Goal: Information Seeking & Learning: Check status

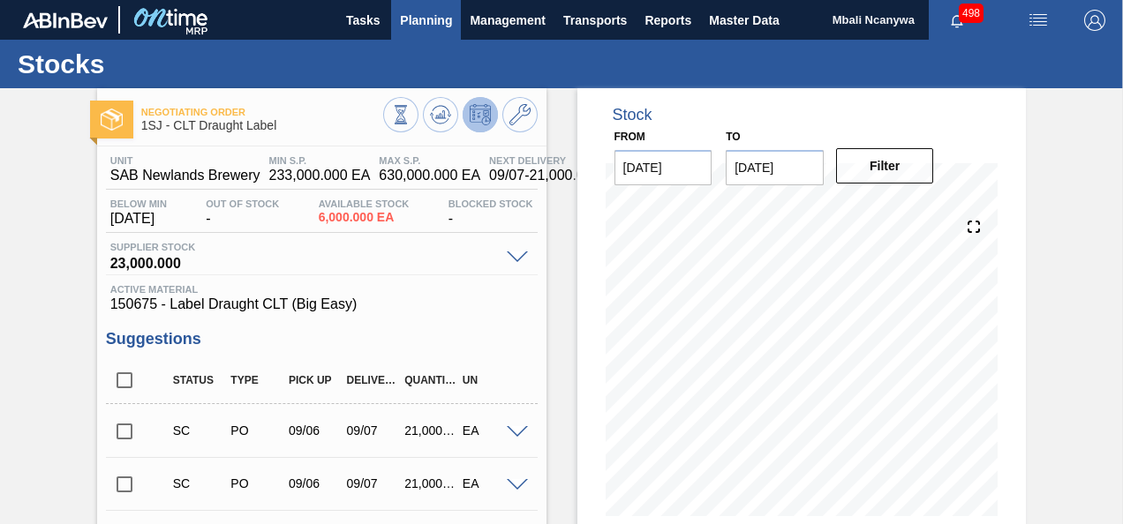
click at [430, 29] on span "Planning" at bounding box center [426, 20] width 52 height 21
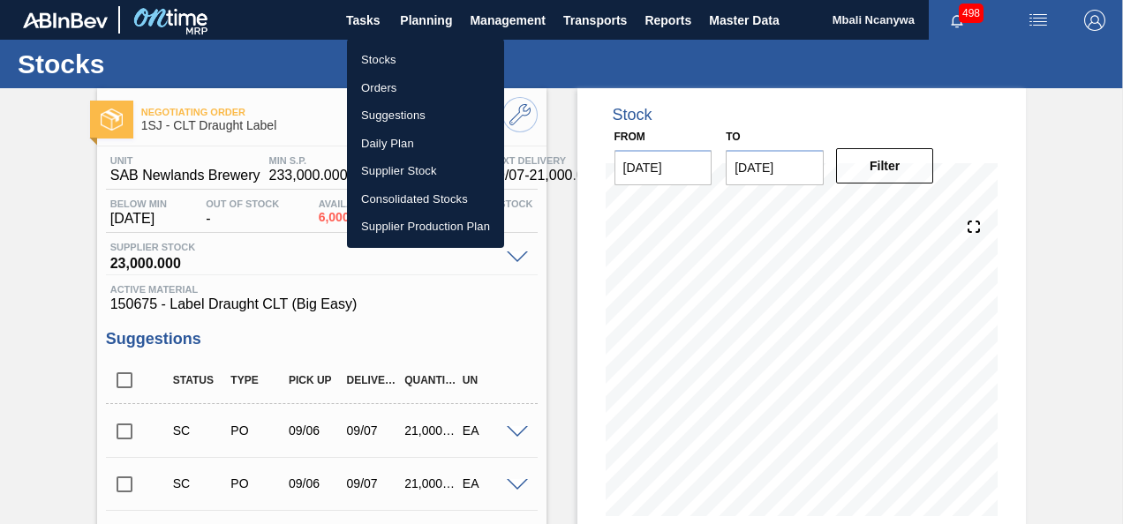
drag, startPoint x: 387, startPoint y: 78, endPoint x: 507, endPoint y: 79, distance: 120.1
click at [387, 78] on li "Orders" at bounding box center [425, 88] width 157 height 28
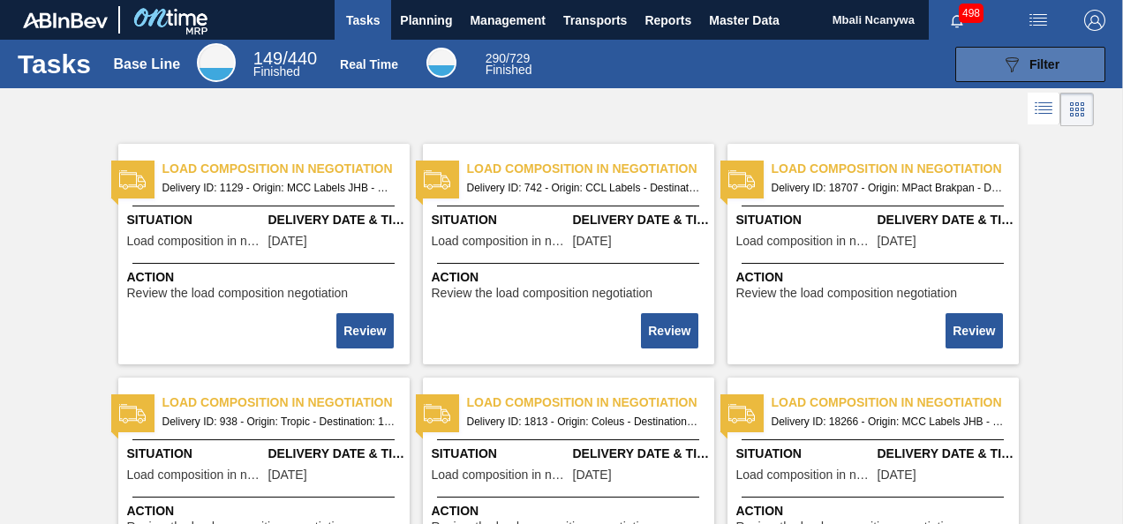
click at [1032, 63] on span "Filter" at bounding box center [1045, 64] width 30 height 14
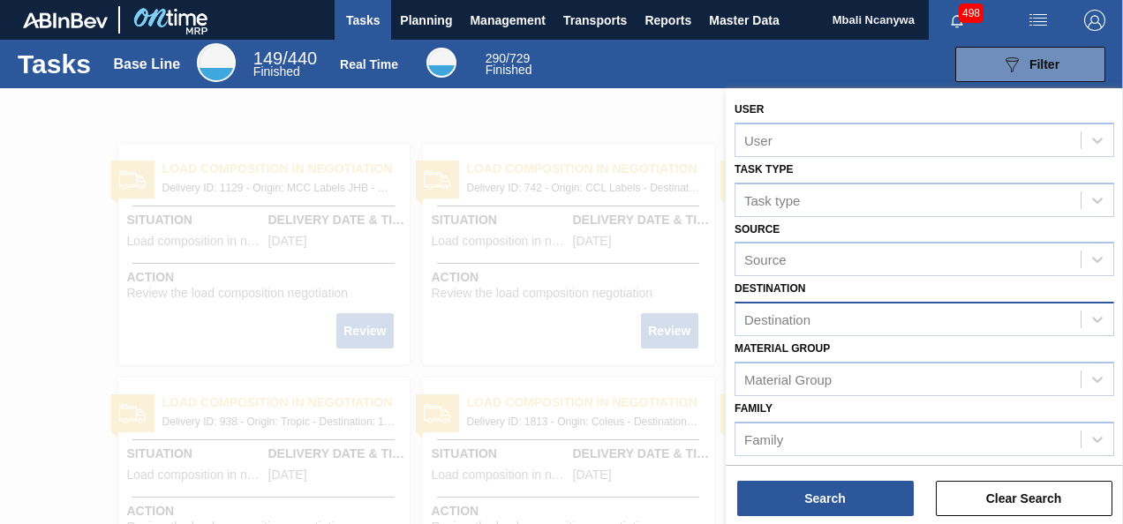
click at [801, 319] on div "Destination" at bounding box center [777, 320] width 66 height 15
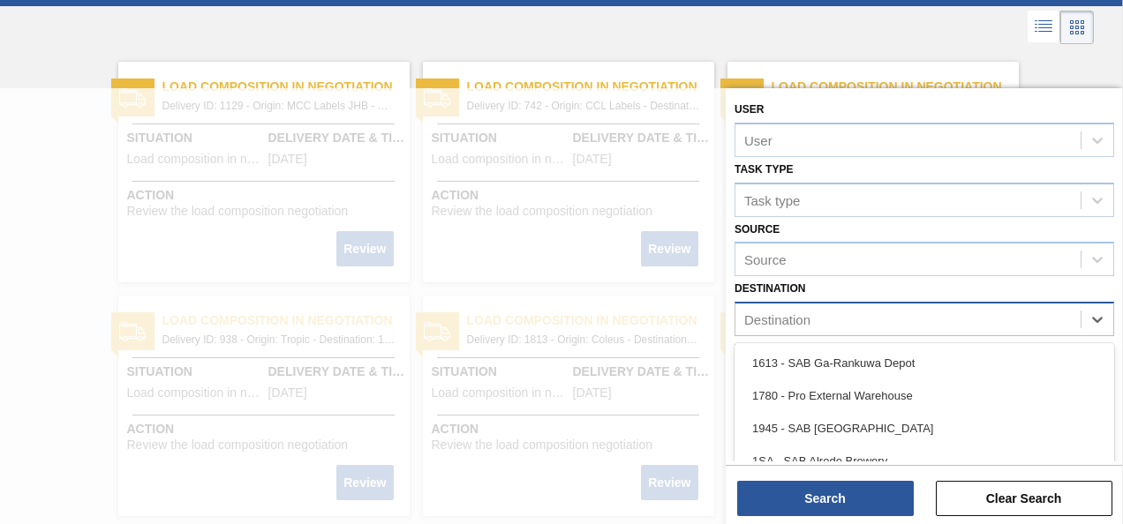
scroll to position [90, 0]
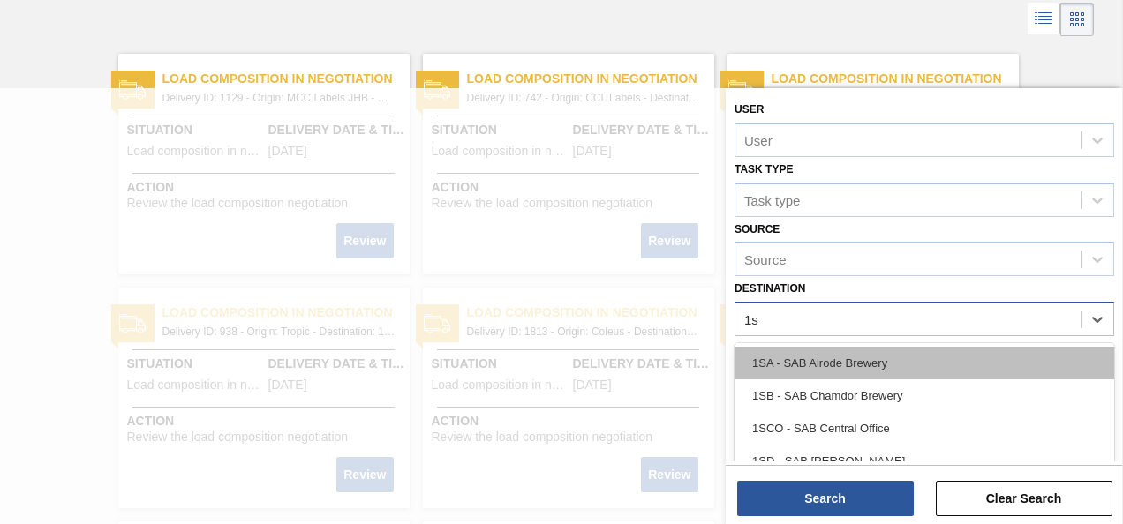
type input "1sd"
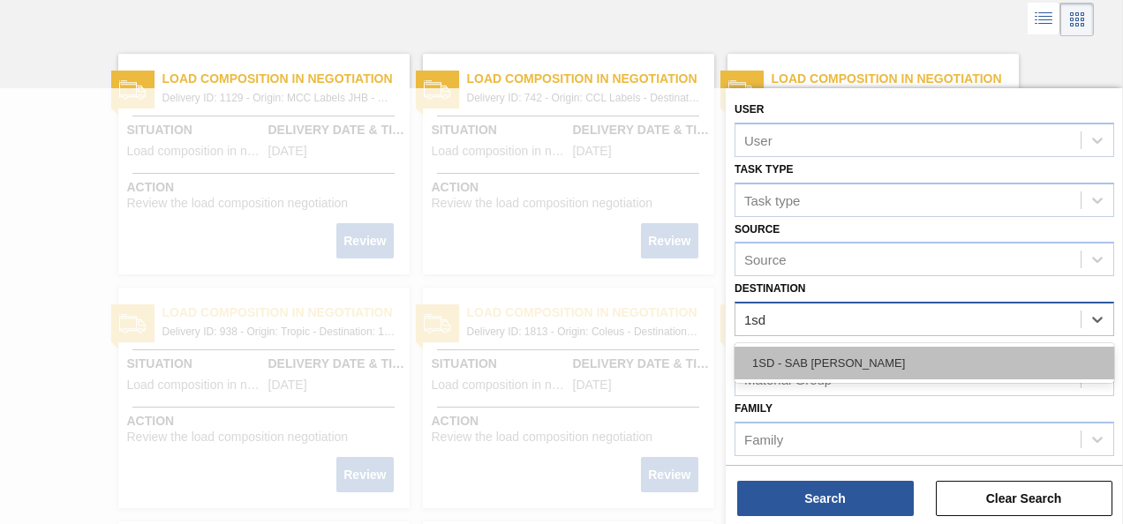
click at [791, 347] on div "1SD - SAB Rosslyn Brewery" at bounding box center [925, 363] width 380 height 33
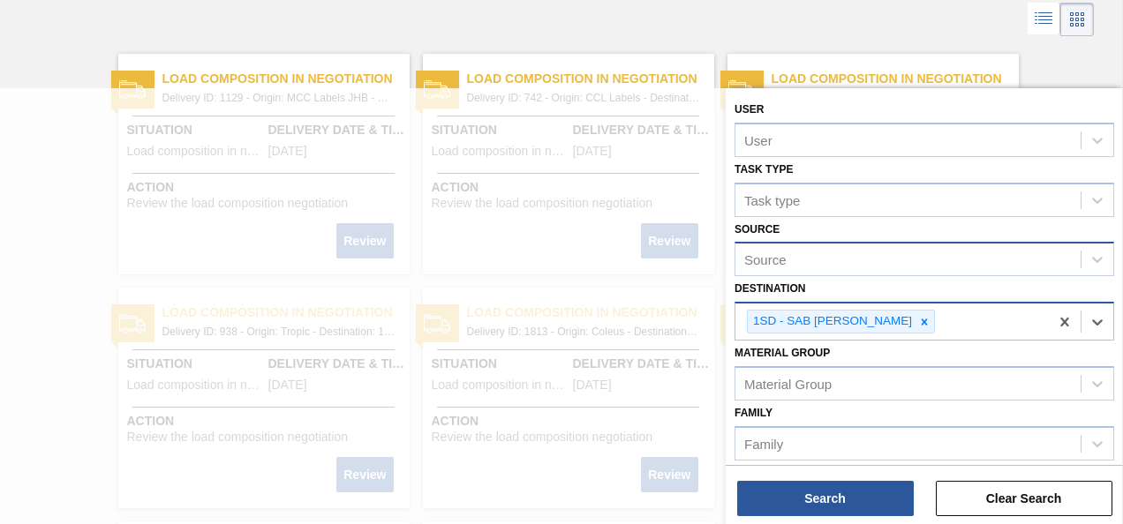
click at [796, 261] on div "Source" at bounding box center [908, 260] width 345 height 26
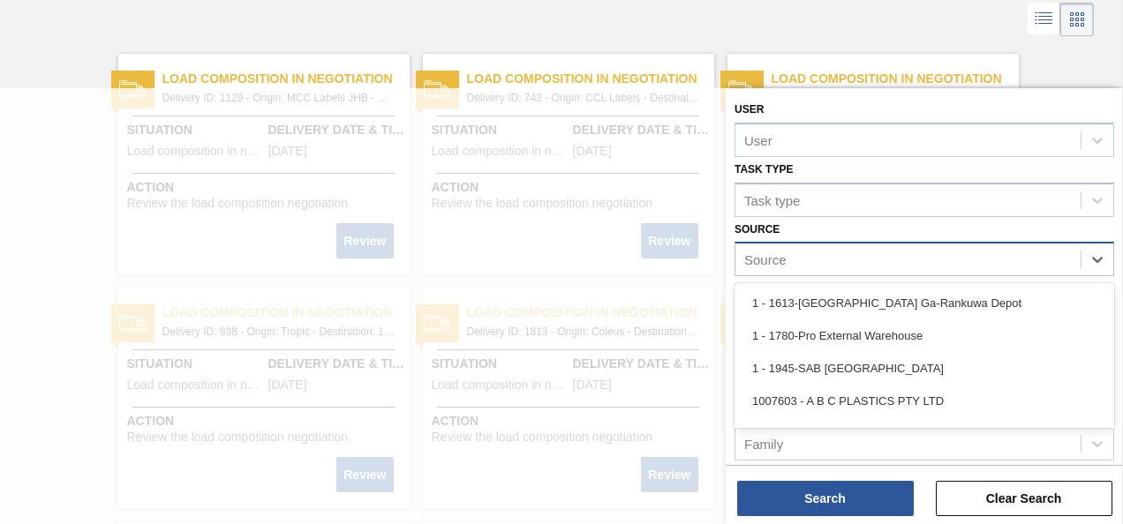
scroll to position [120, 0]
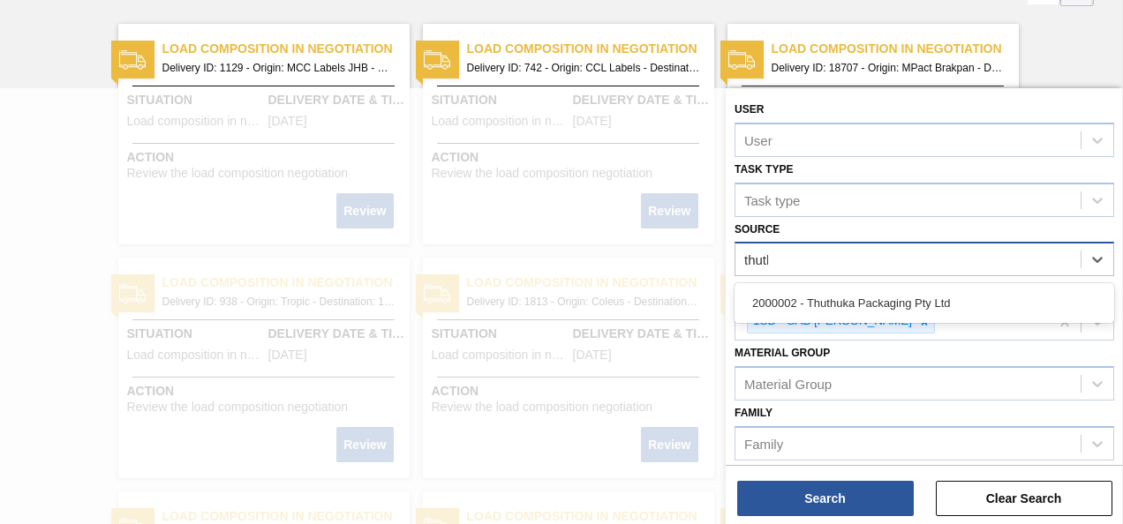
type input "thuthu"
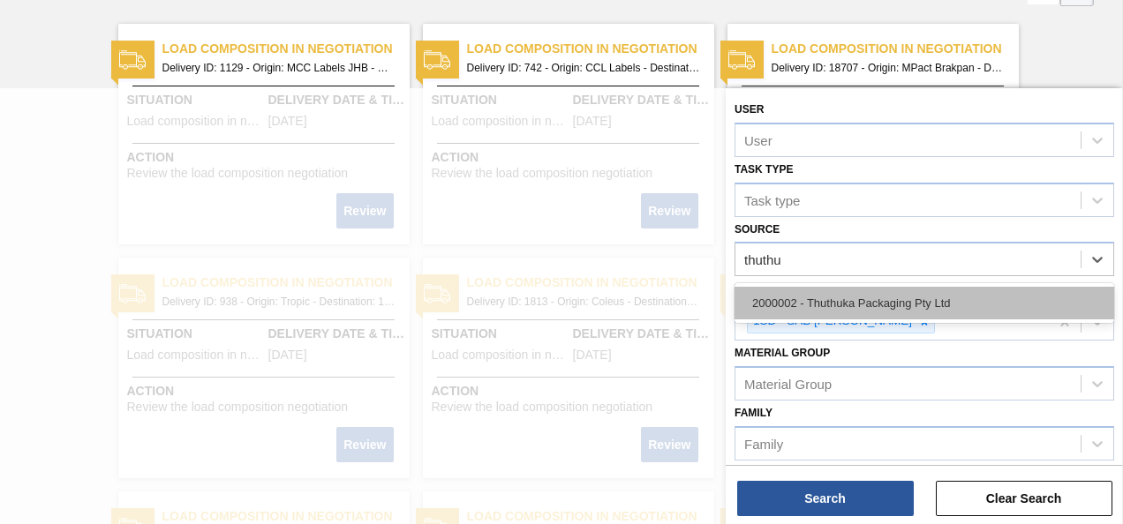
click at [812, 297] on div "2000002 - Thuthuka Packaging Pty Ltd" at bounding box center [925, 303] width 380 height 33
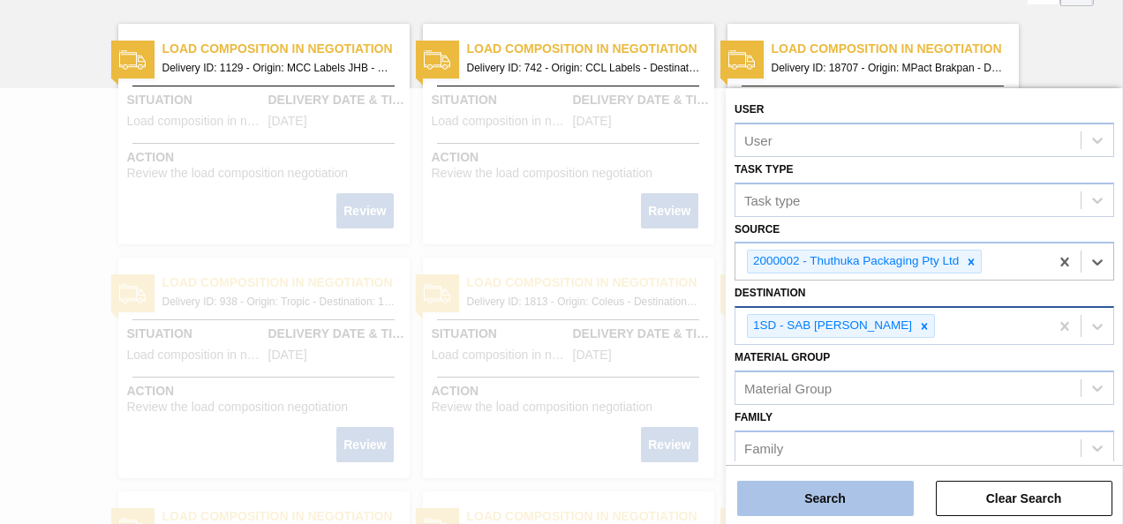
click at [826, 509] on button "Search" at bounding box center [825, 498] width 177 height 35
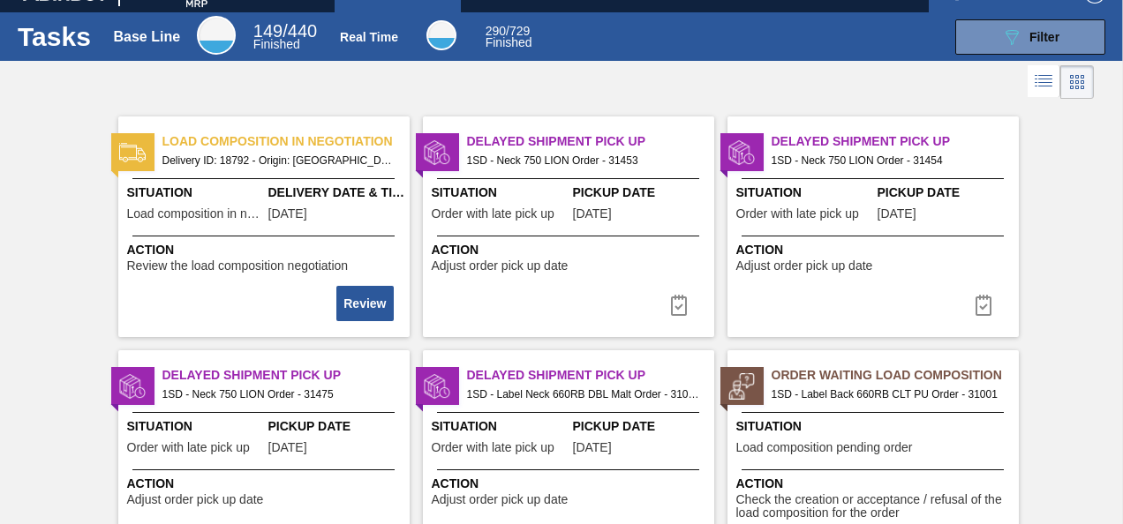
scroll to position [0, 0]
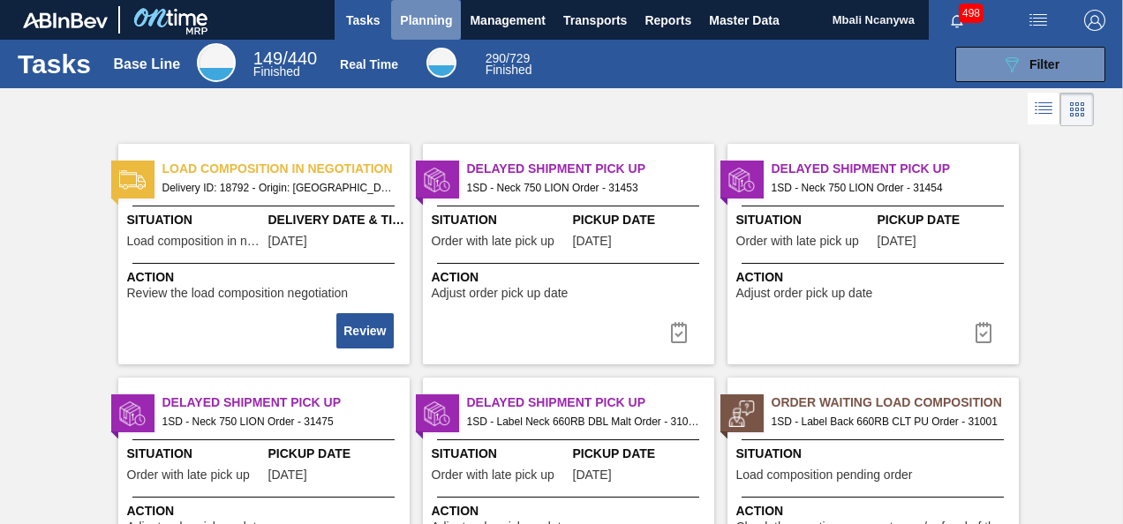
click at [424, 22] on span "Planning" at bounding box center [426, 20] width 52 height 21
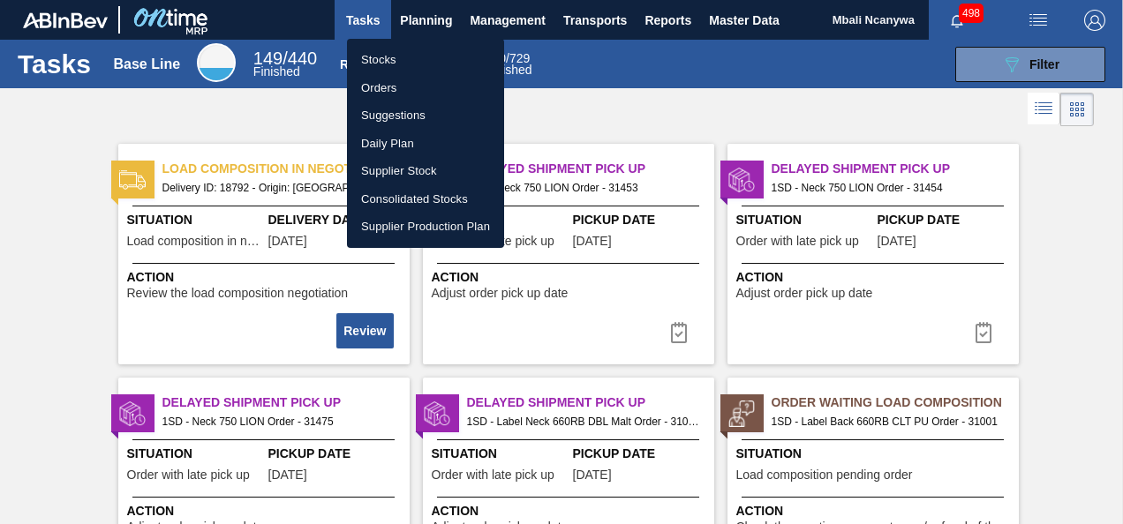
click at [392, 58] on li "Stocks" at bounding box center [425, 60] width 157 height 28
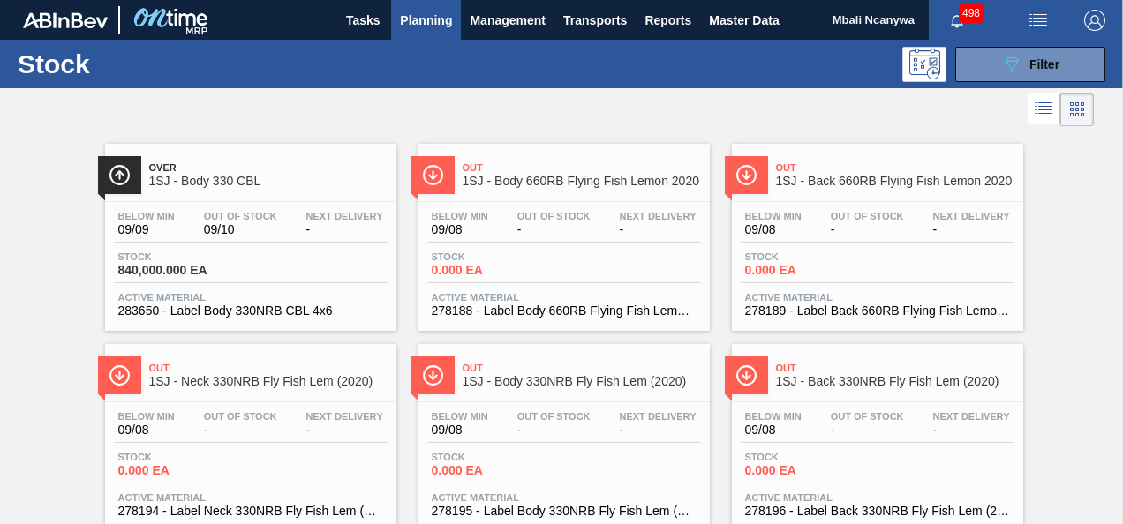
click at [437, 14] on span "Planning" at bounding box center [426, 20] width 52 height 21
click at [426, 39] on button "Planning" at bounding box center [426, 20] width 70 height 40
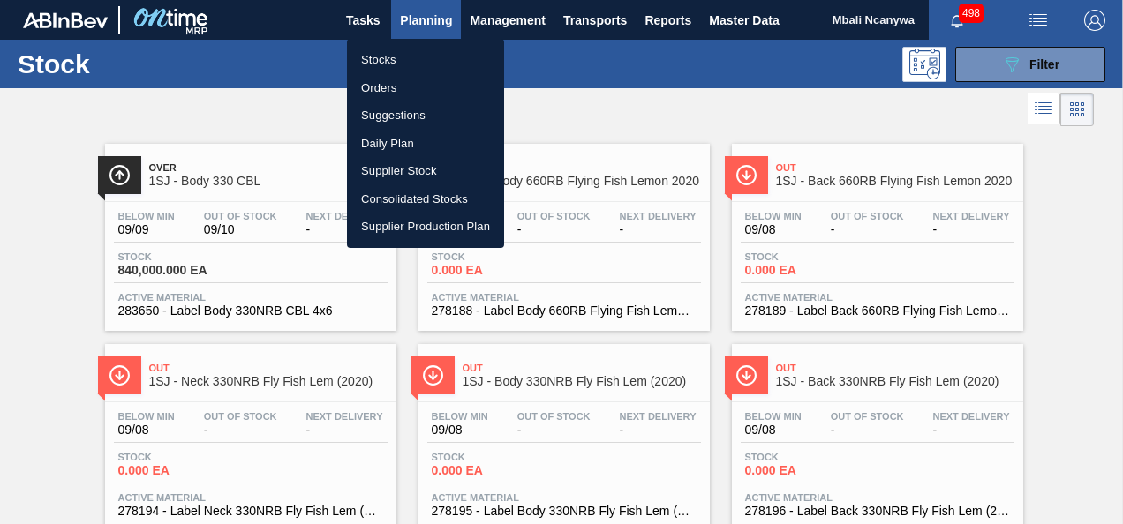
click at [406, 85] on li "Orders" at bounding box center [425, 88] width 157 height 28
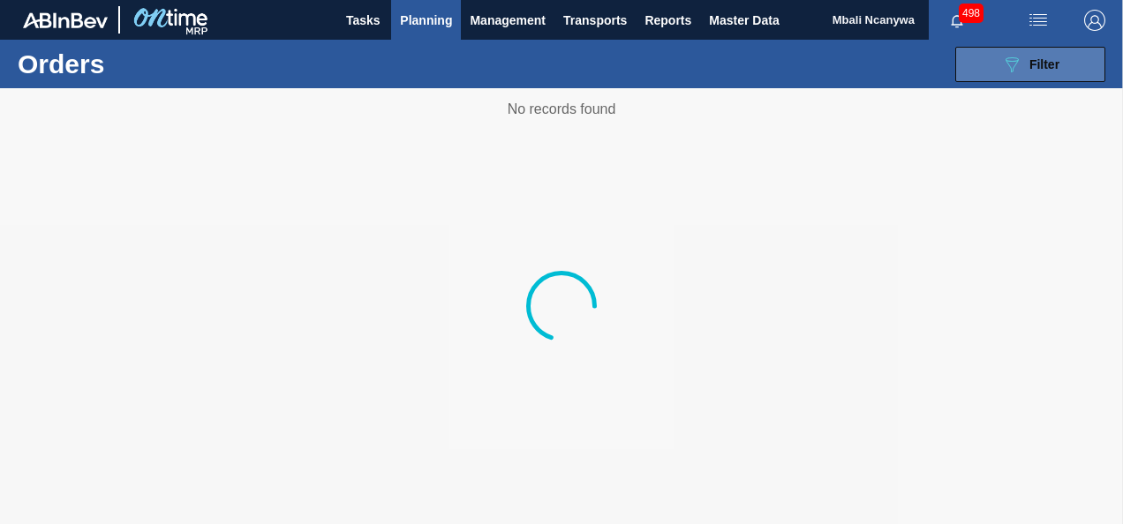
click at [1027, 64] on div "089F7B8B-B2A5-4AFE-B5C0-19BA573D28AC Filter" at bounding box center [1030, 64] width 58 height 21
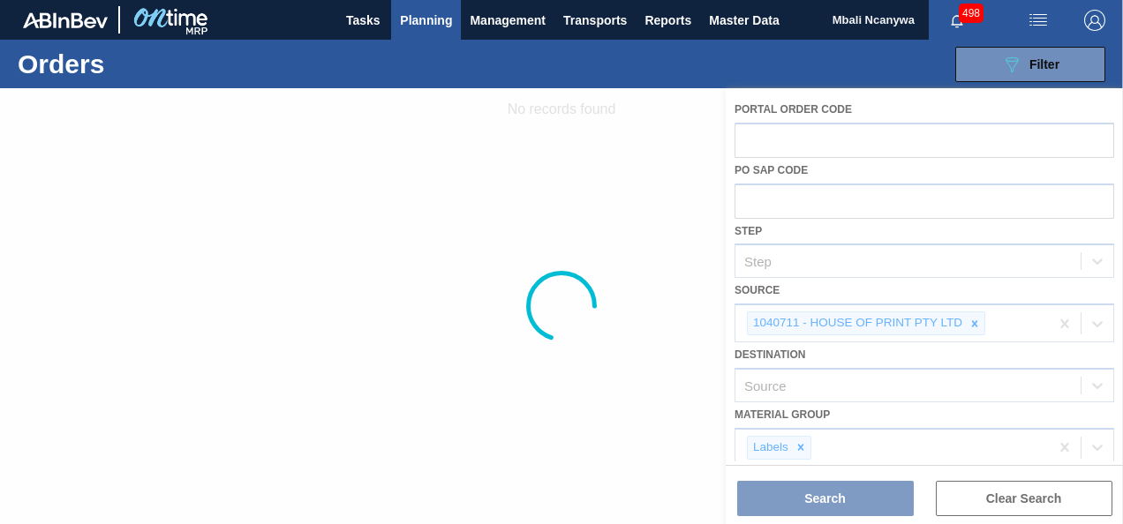
click at [970, 326] on div at bounding box center [561, 306] width 1123 height 436
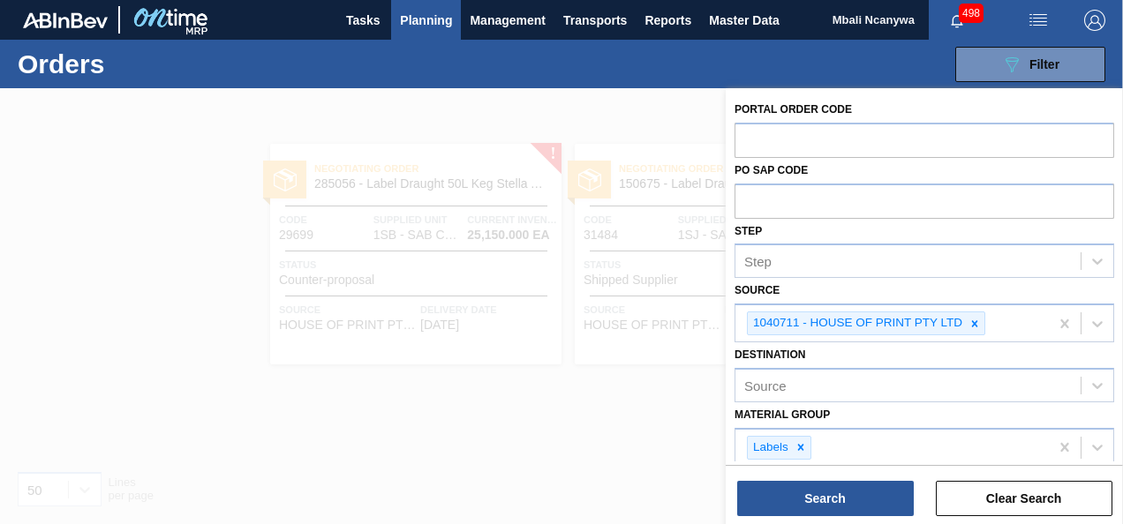
click at [975, 325] on icon at bounding box center [975, 324] width 6 height 6
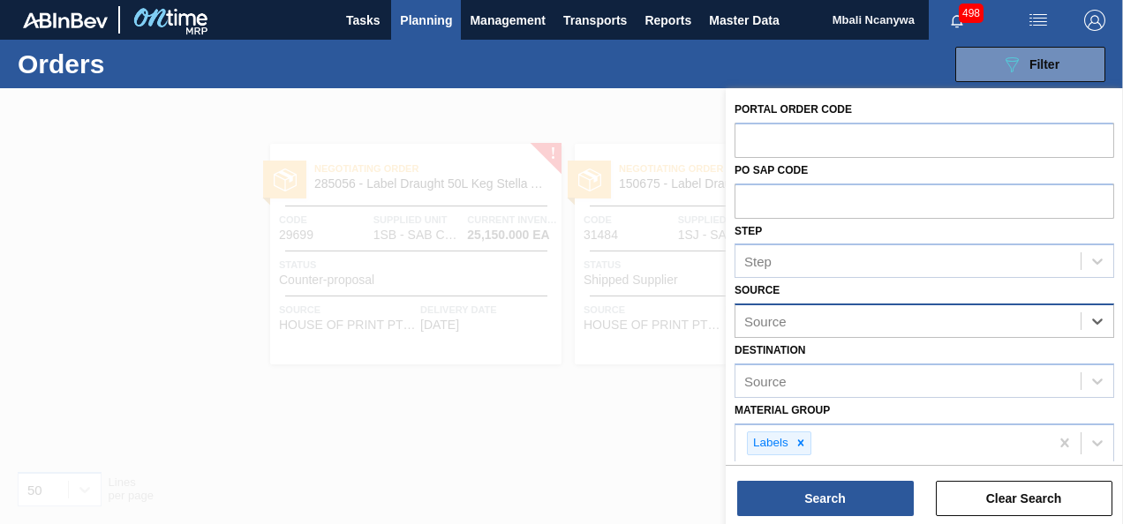
click at [939, 324] on div "Source" at bounding box center [908, 322] width 345 height 26
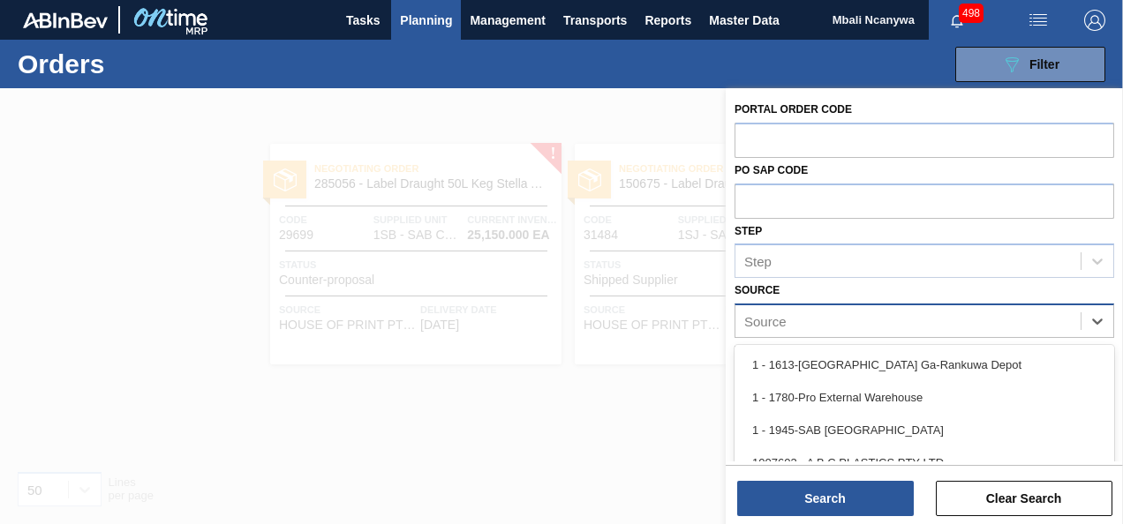
click at [939, 324] on div "Source" at bounding box center [908, 322] width 345 height 26
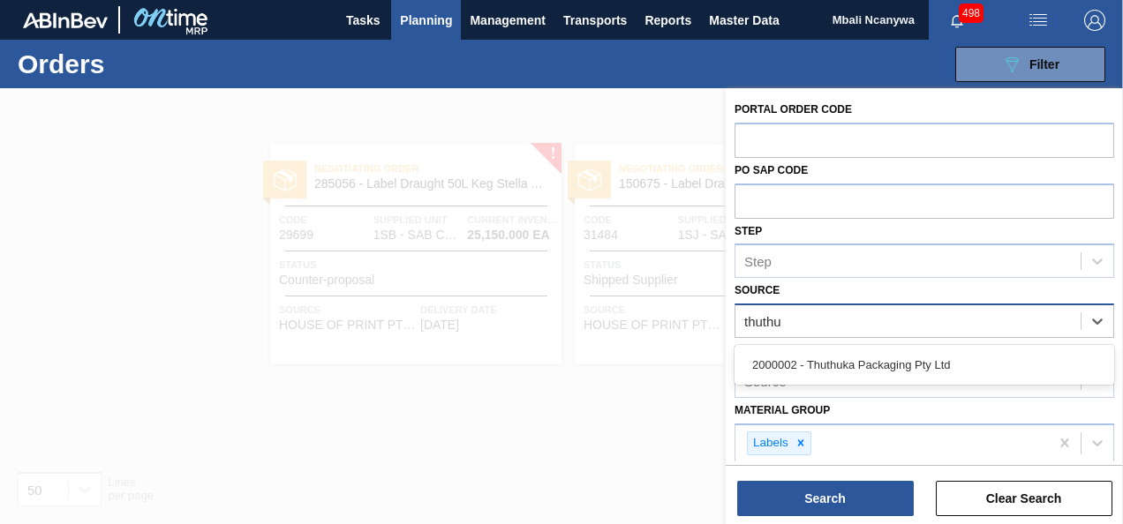
type input "thuthuk"
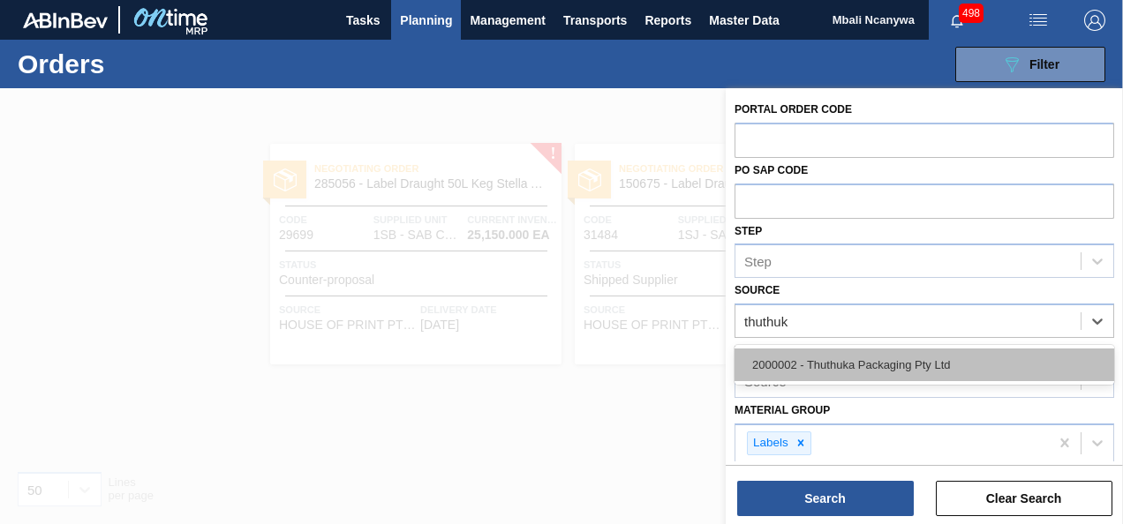
click at [939, 369] on div "2000002 - Thuthuka Packaging Pty Ltd" at bounding box center [925, 365] width 380 height 33
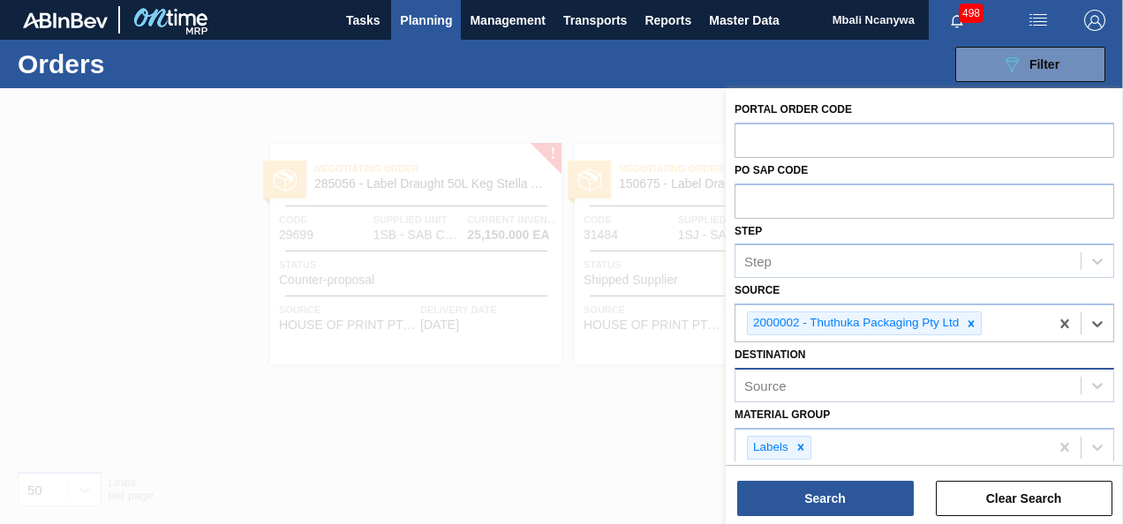
click at [877, 385] on div "Source" at bounding box center [908, 386] width 345 height 26
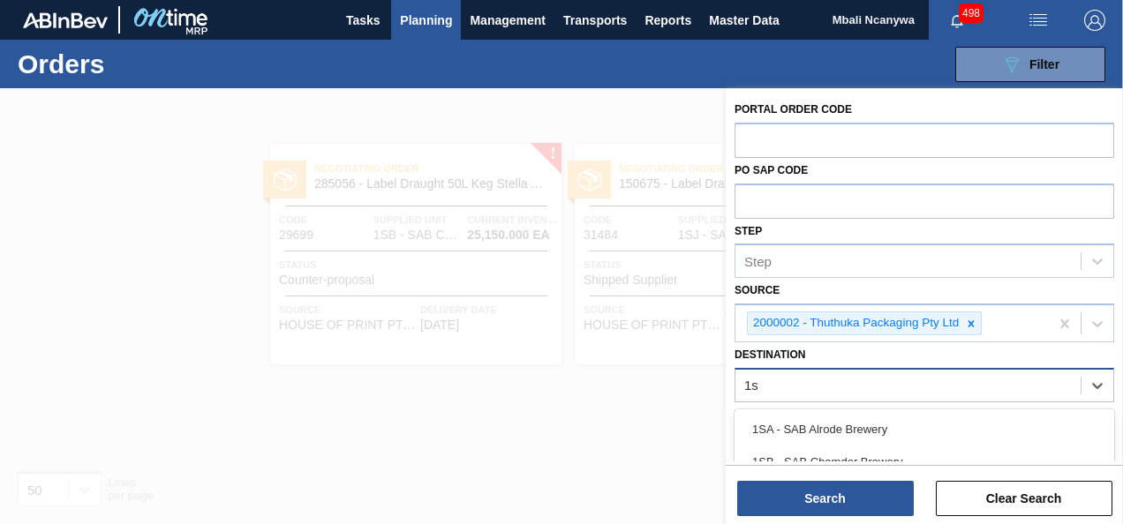
type input "1sd"
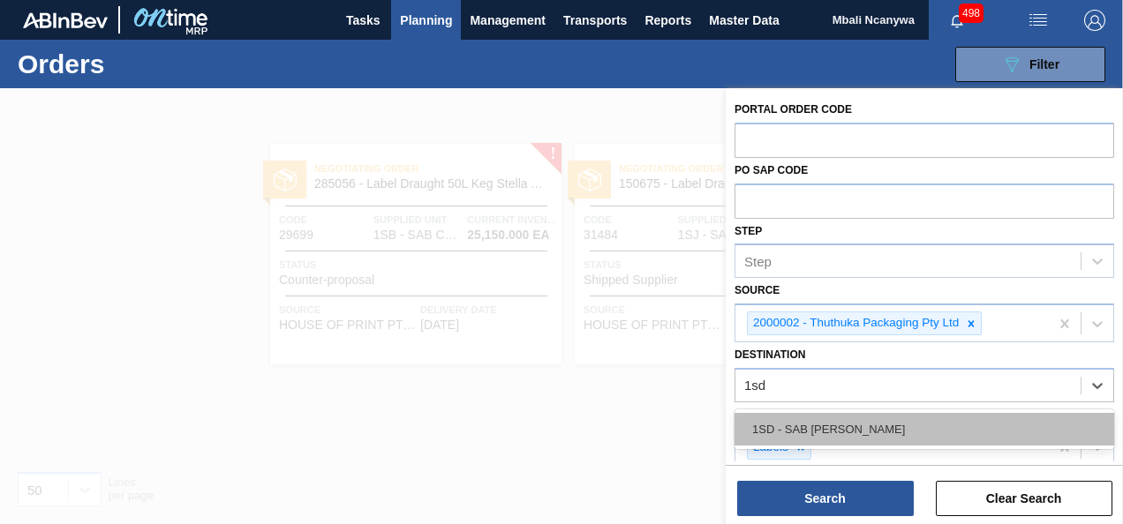
click at [837, 419] on div "1SD - SAB Rosslyn Brewery" at bounding box center [925, 429] width 380 height 33
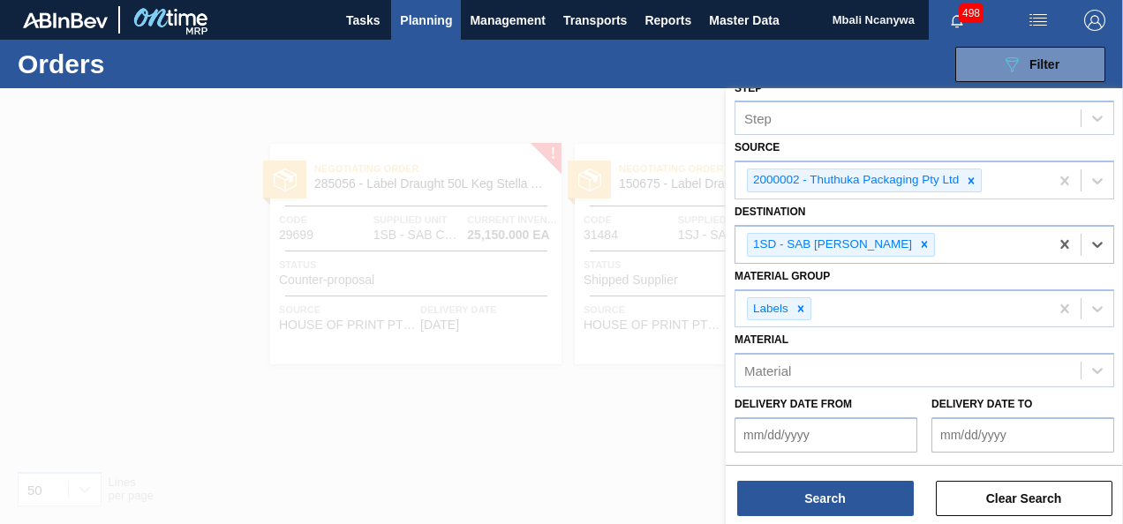
scroll to position [226, 0]
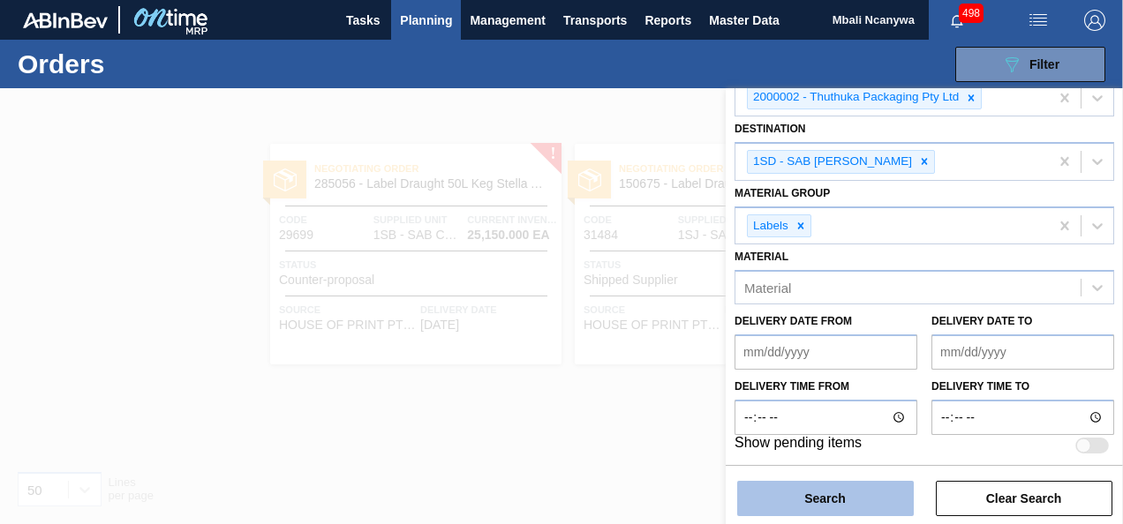
click at [871, 496] on button "Search" at bounding box center [825, 498] width 177 height 35
click at [871, 496] on main "Tasks Planning Management Transports Reports Master Data Mbali Ncanywa 498 Mark…" at bounding box center [561, 262] width 1123 height 524
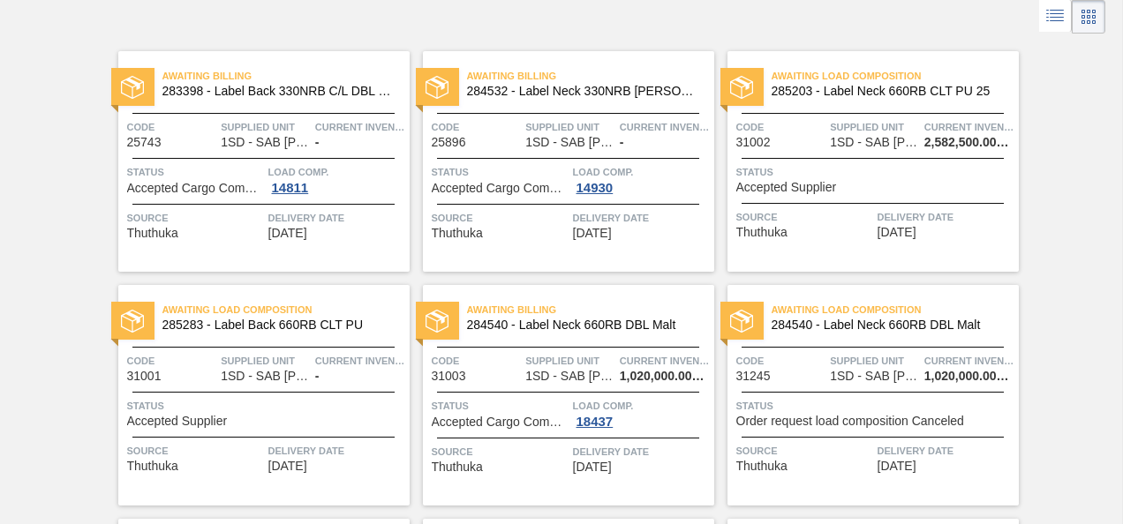
scroll to position [77, 0]
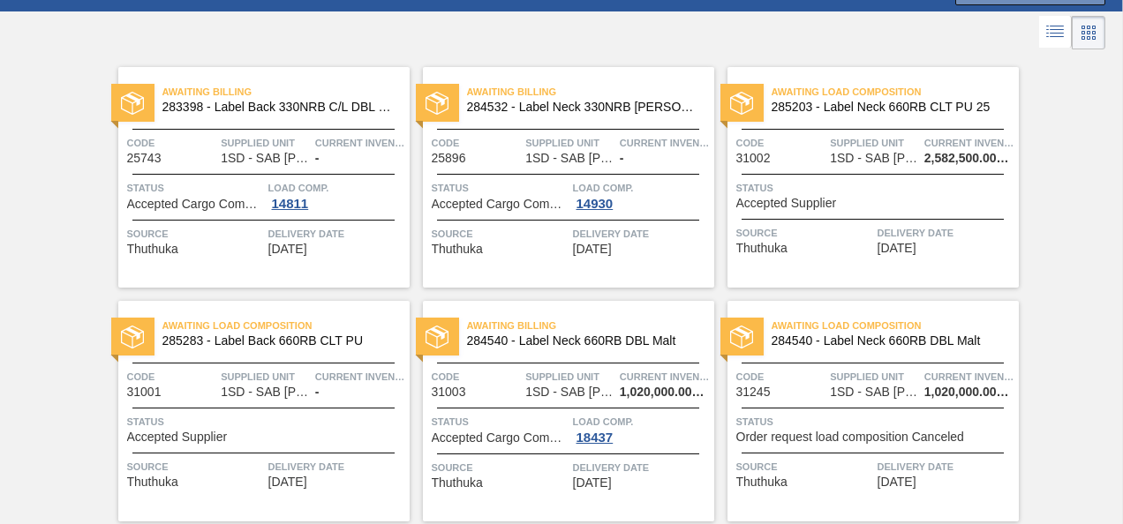
click at [535, 225] on span "Source" at bounding box center [500, 234] width 137 height 18
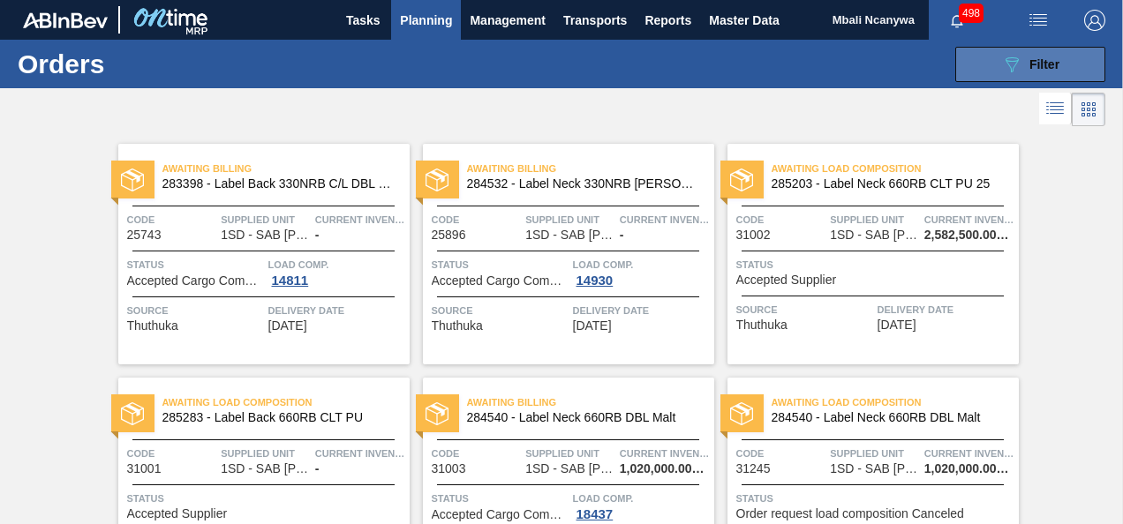
click at [1012, 65] on icon "089F7B8B-B2A5-4AFE-B5C0-19BA573D28AC" at bounding box center [1011, 64] width 21 height 21
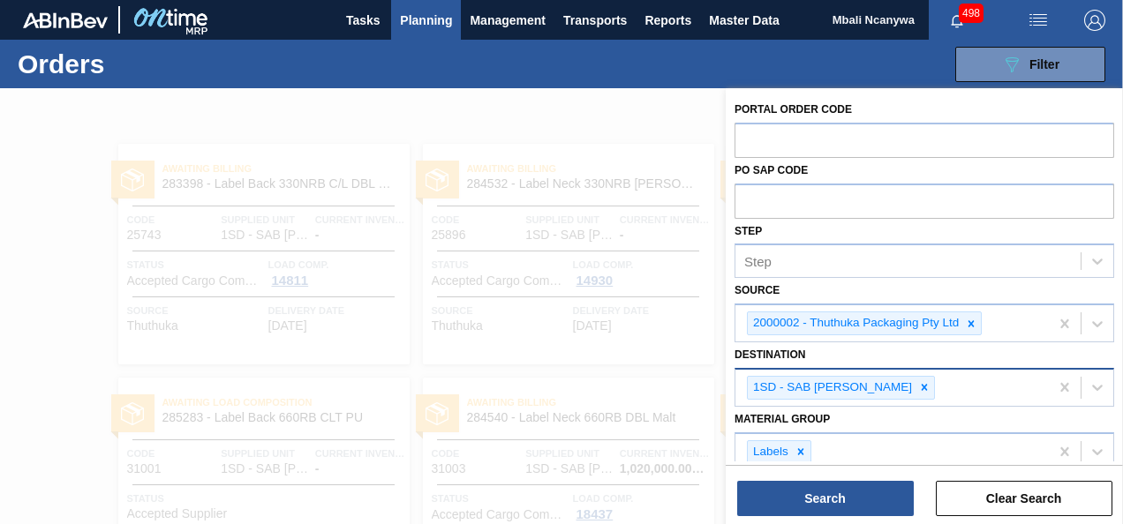
click at [935, 385] on div "1SD - SAB Rosslyn Brewery" at bounding box center [892, 388] width 313 height 36
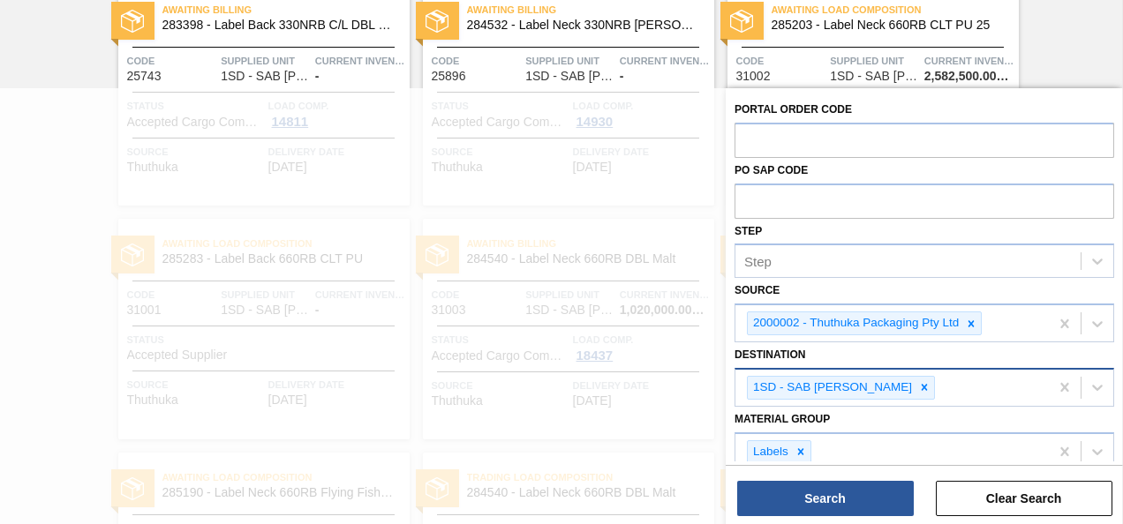
click at [935, 385] on div "1SD - SAB Rosslyn Brewery" at bounding box center [892, 388] width 313 height 36
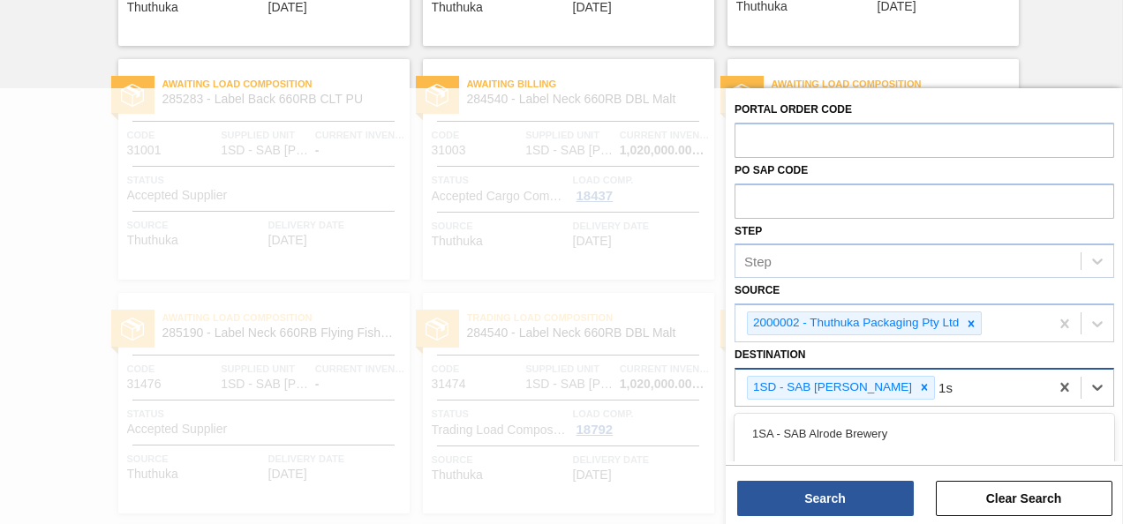
type input "1sb"
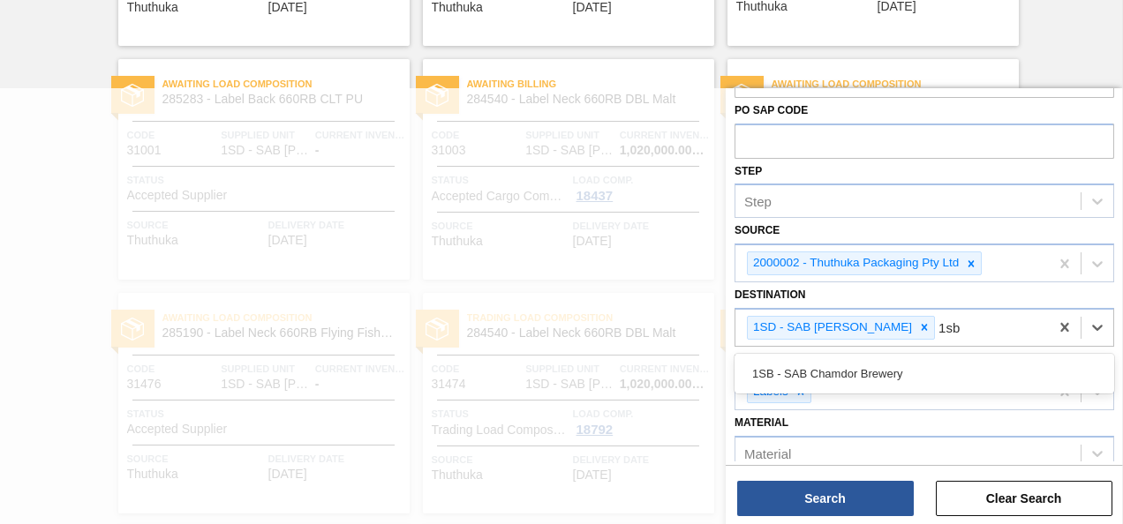
scroll to position [88, 0]
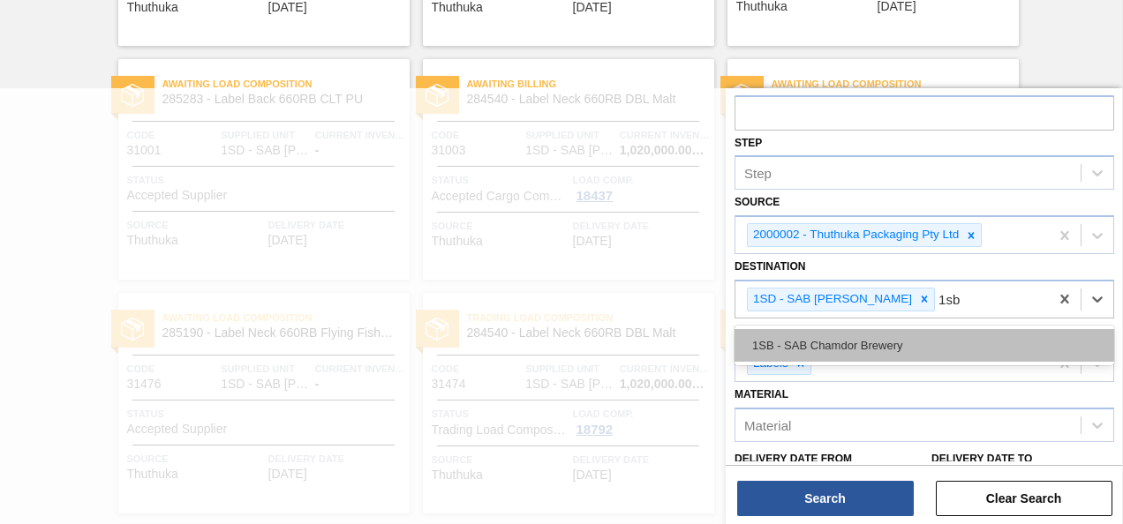
click at [903, 333] on div "1SB - SAB Chamdor Brewery" at bounding box center [925, 345] width 380 height 33
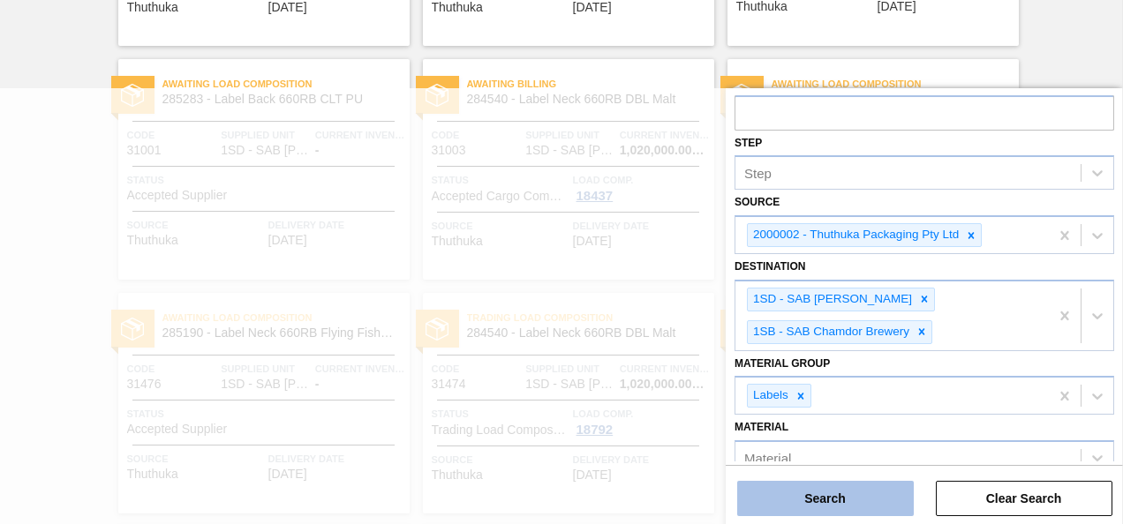
click at [881, 504] on button "Search" at bounding box center [825, 498] width 177 height 35
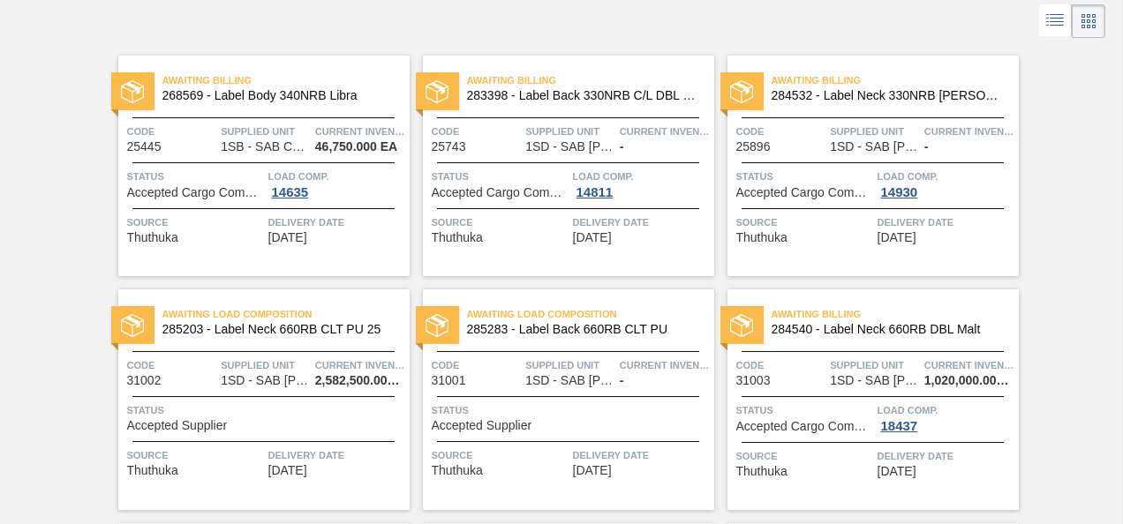
scroll to position [0, 0]
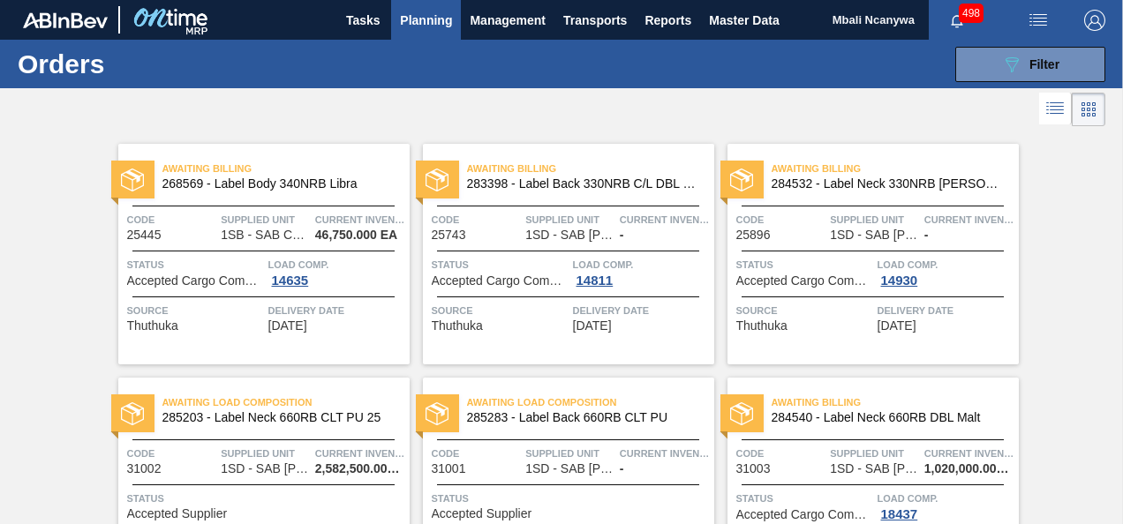
click at [440, 19] on span "Planning" at bounding box center [426, 20] width 52 height 21
click at [429, 32] on button "Planning" at bounding box center [426, 20] width 70 height 40
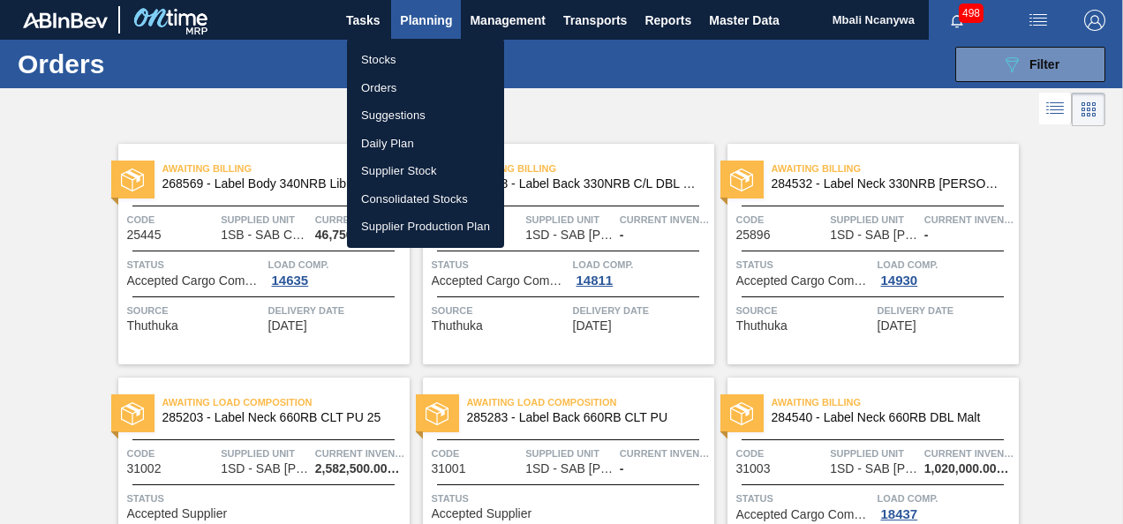
click at [1036, 64] on div at bounding box center [561, 262] width 1123 height 524
click at [1036, 64] on div "Stocks Orders Suggestions Daily Plan Supplier Stock Consolidated Stocks Supplie…" at bounding box center [561, 262] width 1123 height 524
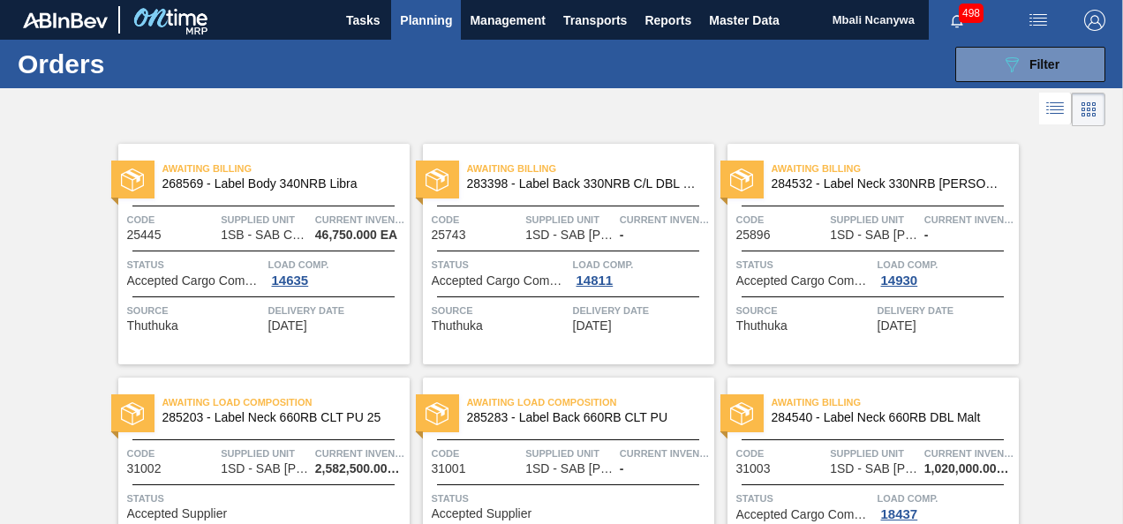
click at [1036, 64] on span "Filter" at bounding box center [1045, 64] width 30 height 14
click at [1034, 67] on span "Filter" at bounding box center [1045, 64] width 30 height 14
click at [1033, 72] on div "089F7B8B-B2A5-4AFE-B5C0-19BA573D28AC Filter" at bounding box center [1030, 64] width 58 height 21
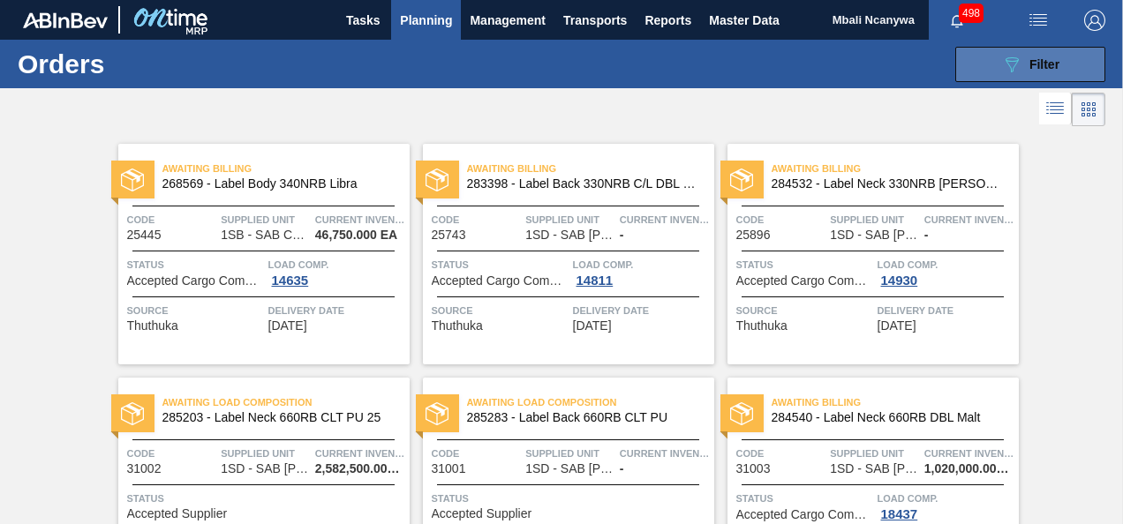
click at [1033, 72] on div "089F7B8B-B2A5-4AFE-B5C0-19BA573D28AC Filter" at bounding box center [1030, 64] width 58 height 21
click at [1030, 64] on span "Filter" at bounding box center [1045, 64] width 30 height 14
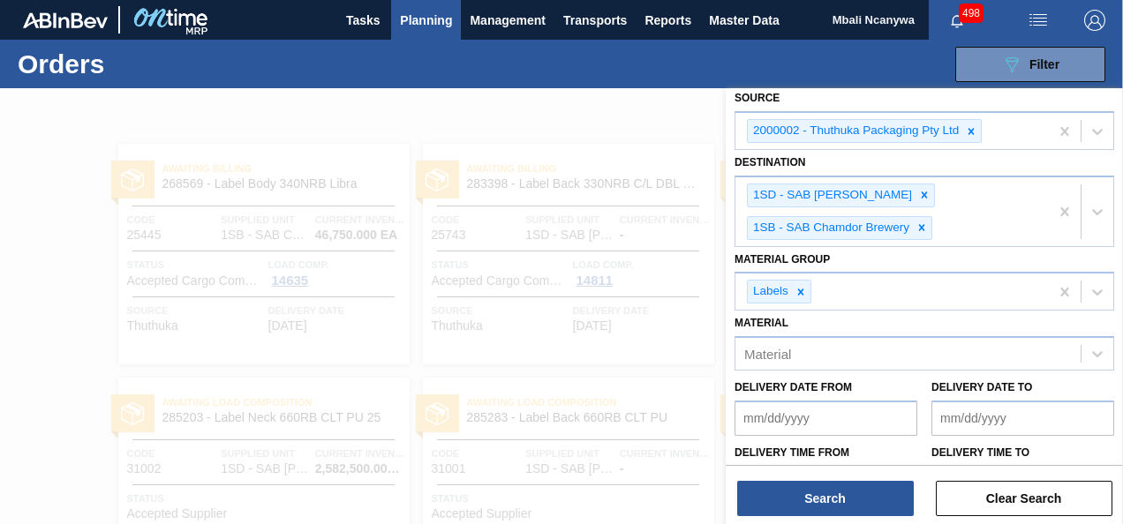
scroll to position [258, 0]
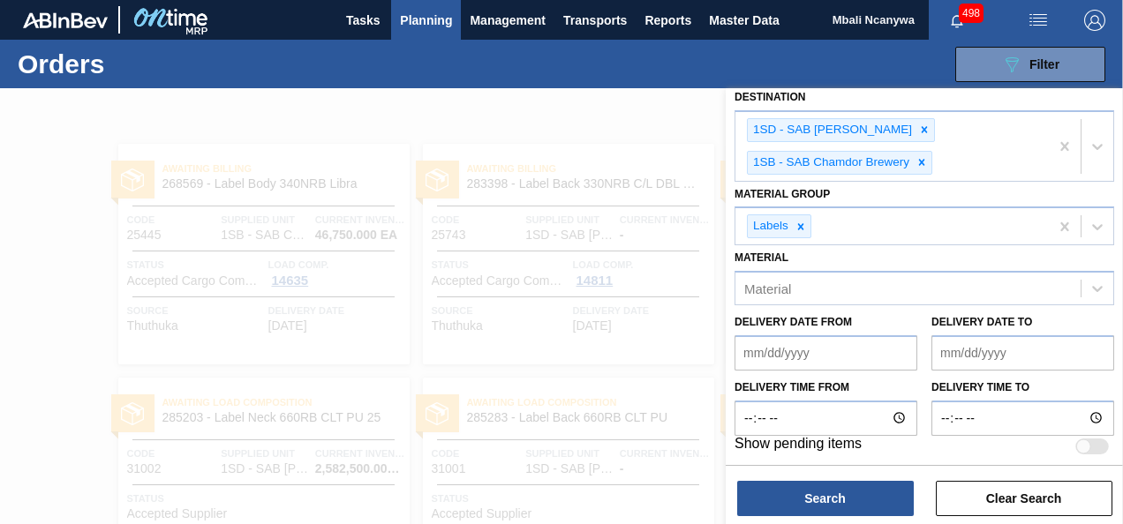
click at [532, 124] on div at bounding box center [561, 350] width 1123 height 524
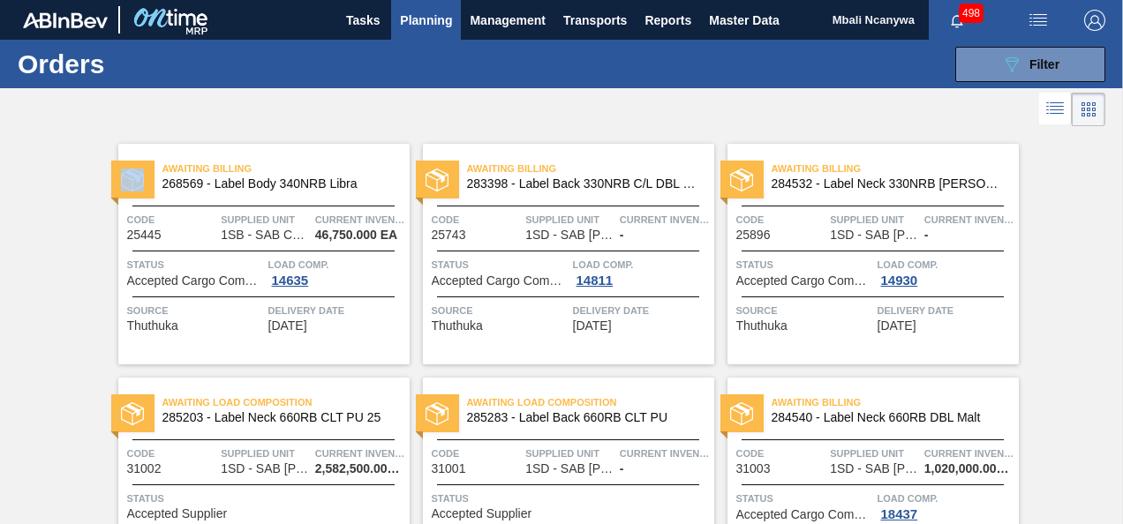
click at [532, 124] on div at bounding box center [561, 350] width 1123 height 524
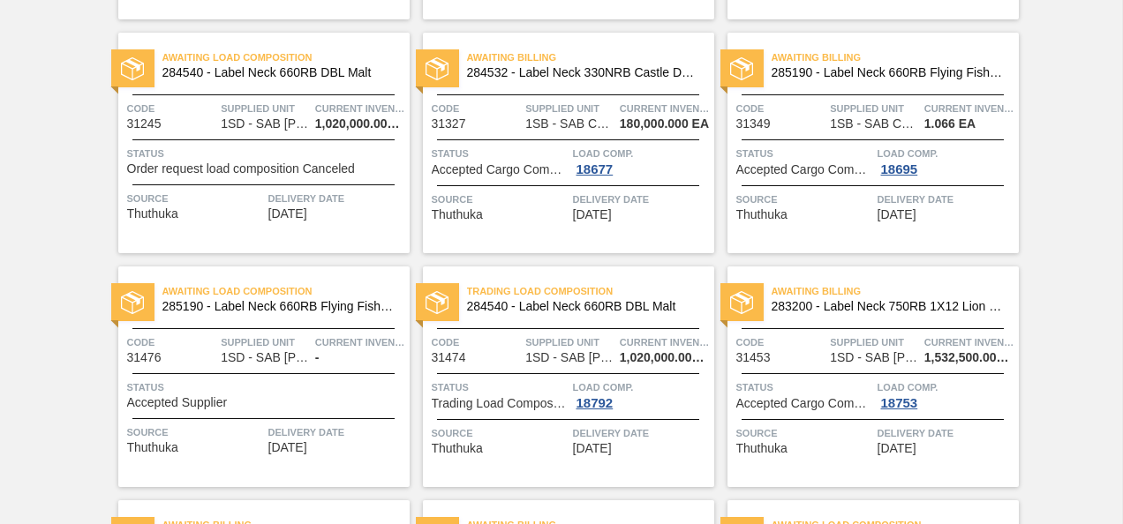
scroll to position [618, 0]
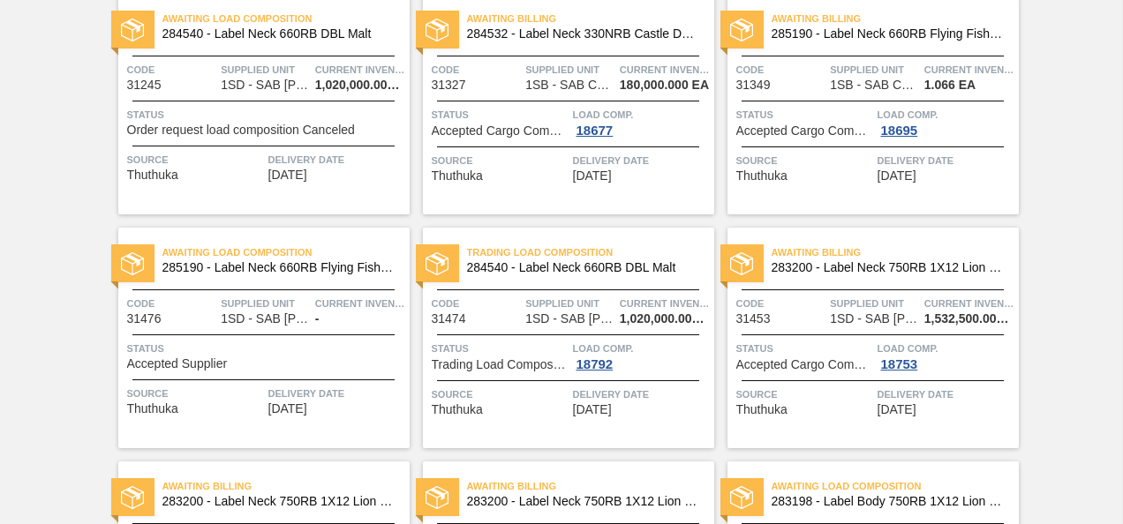
click at [523, 180] on div "Source Thuthuka" at bounding box center [500, 167] width 137 height 31
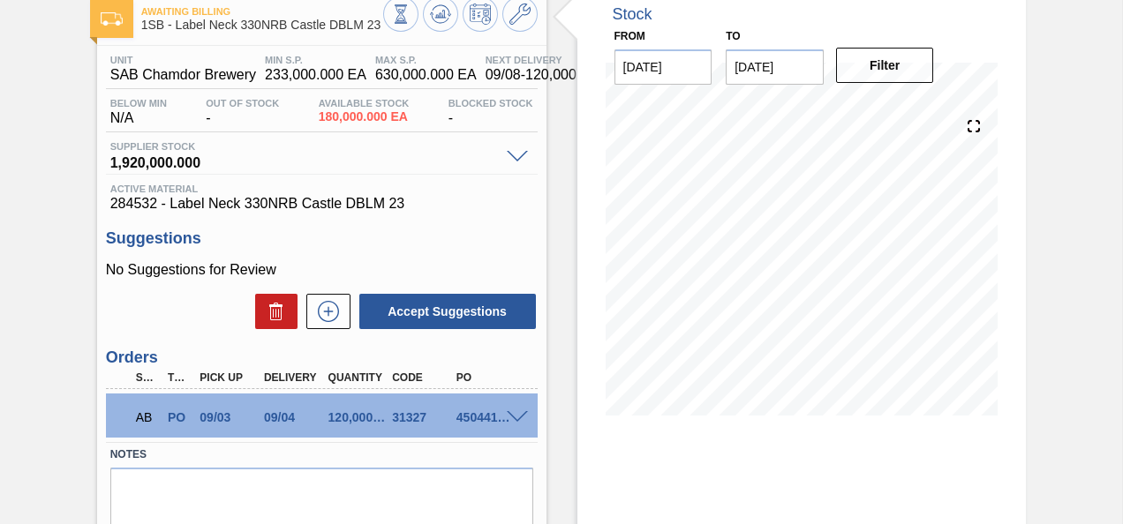
scroll to position [177, 0]
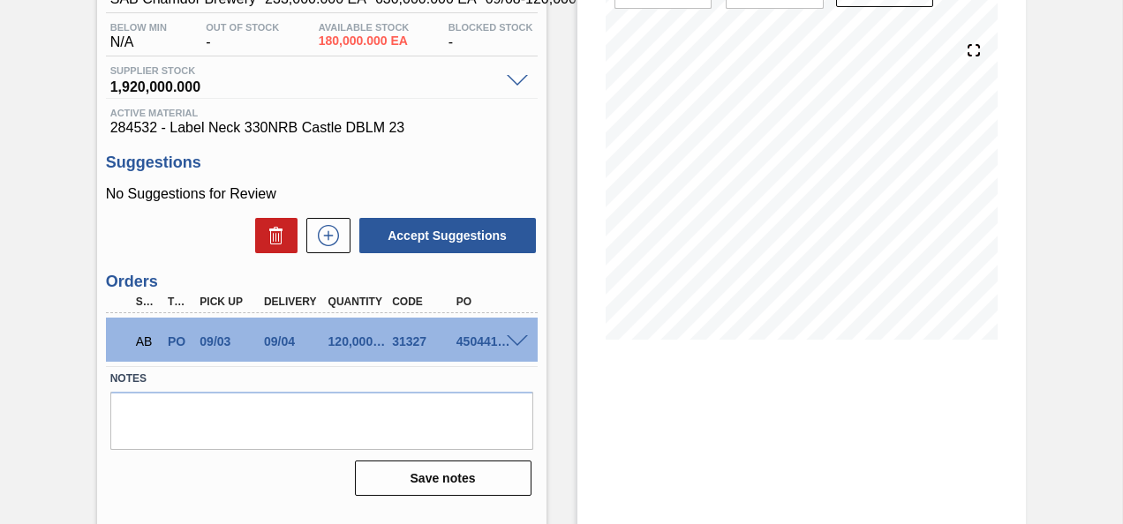
click at [512, 341] on span at bounding box center [517, 342] width 21 height 13
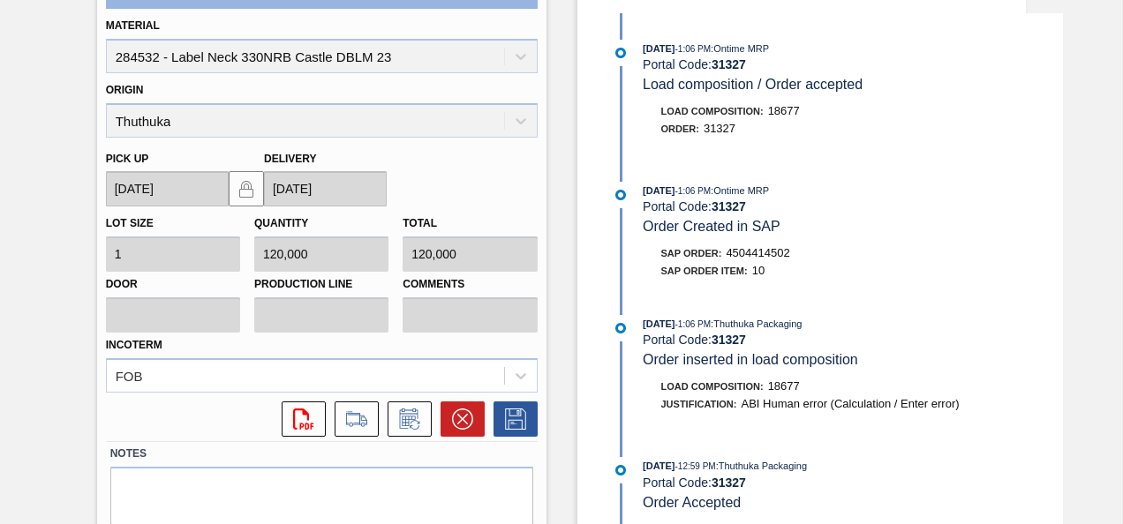
scroll to position [353, 0]
